Goal: Information Seeking & Learning: Compare options

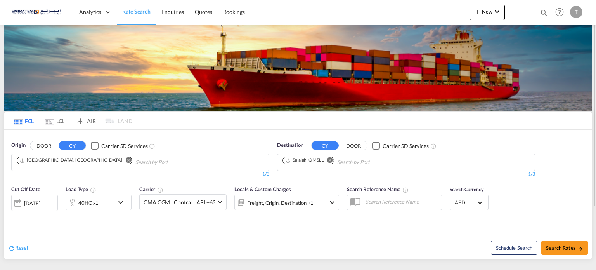
click at [329, 161] on md-icon "Remove" at bounding box center [330, 160] width 6 height 6
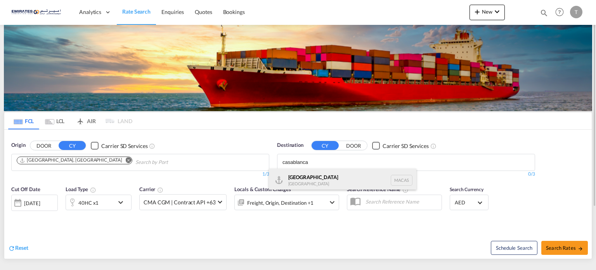
type input "casablanca"
click at [317, 174] on div "Casablanca [GEOGRAPHIC_DATA] [GEOGRAPHIC_DATA]" at bounding box center [343, 179] width 148 height 23
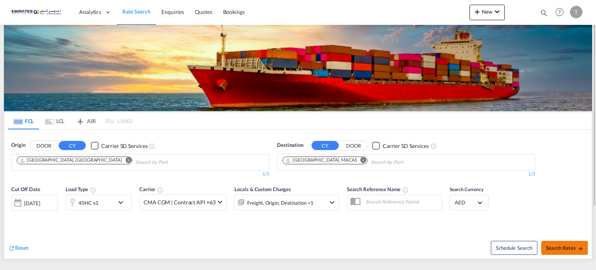
click at [571, 251] on button "Search Rates" at bounding box center [565, 248] width 47 height 14
type input "AEJEA to MACAS / [DATE]"
